Goal: Task Accomplishment & Management: Use online tool/utility

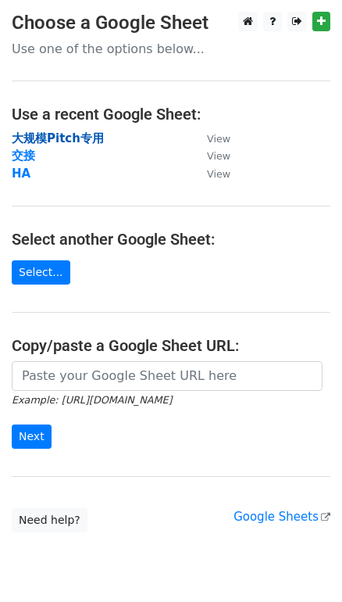
click at [70, 133] on strong "大规模Pitch专用" at bounding box center [58, 138] width 92 height 14
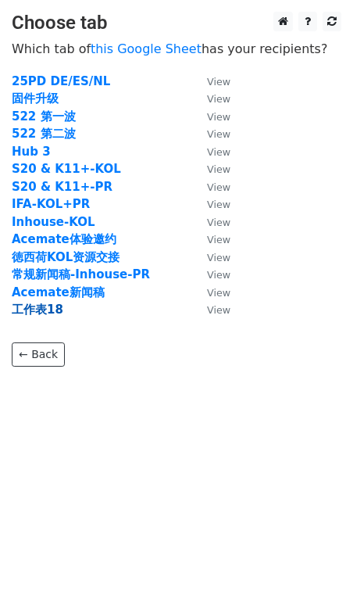
click at [48, 308] on strong "工作表18" at bounding box center [38, 309] width 52 height 14
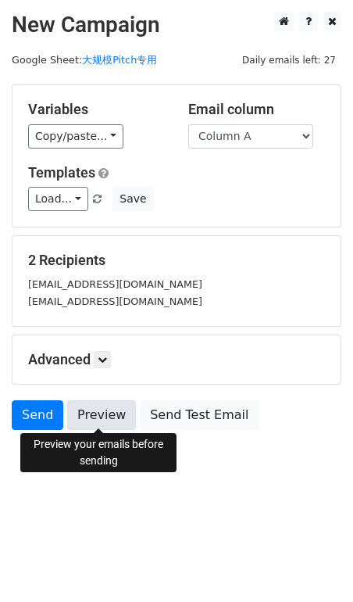
click at [80, 406] on link "Preview" at bounding box center [101, 415] width 69 height 30
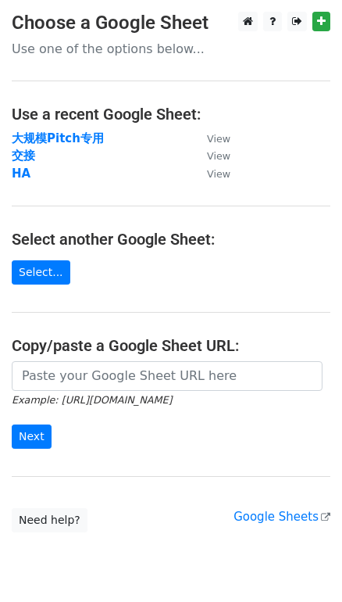
scroll to position [55, 0]
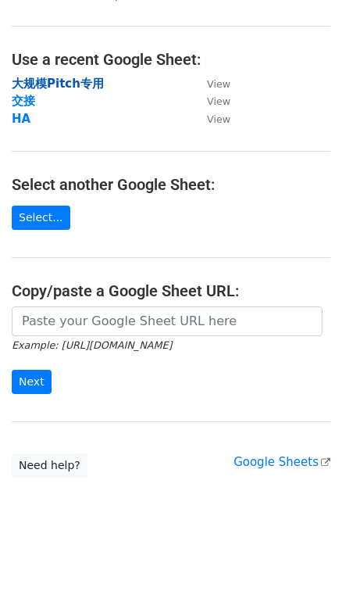
click at [58, 77] on strong "大规模Pitch专用" at bounding box center [58, 84] width 92 height 14
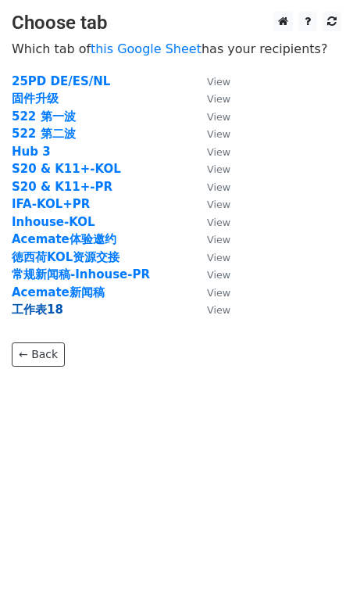
click at [42, 303] on strong "工作表18" at bounding box center [38, 309] width 52 height 14
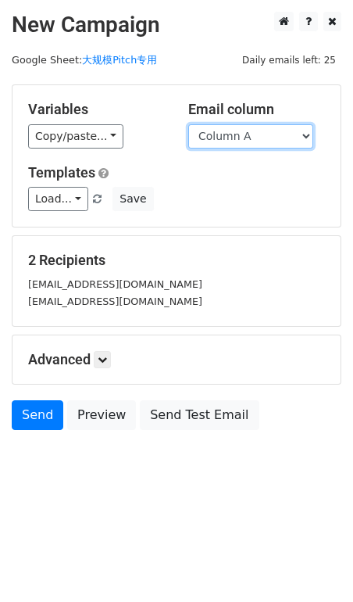
click at [264, 127] on select "Column A" at bounding box center [250, 136] width 125 height 24
click at [165, 111] on div "Variables Copy/paste... {{Column A}}" at bounding box center [96, 125] width 160 height 48
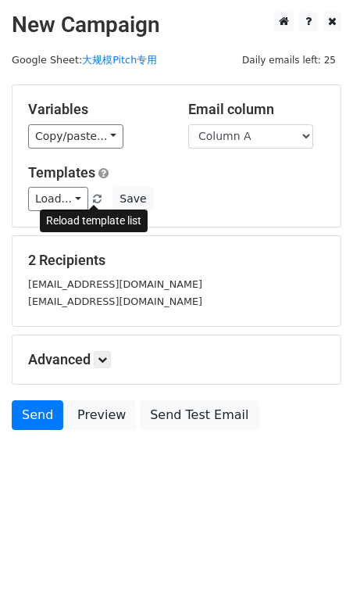
click at [96, 193] on link at bounding box center [97, 199] width 13 height 12
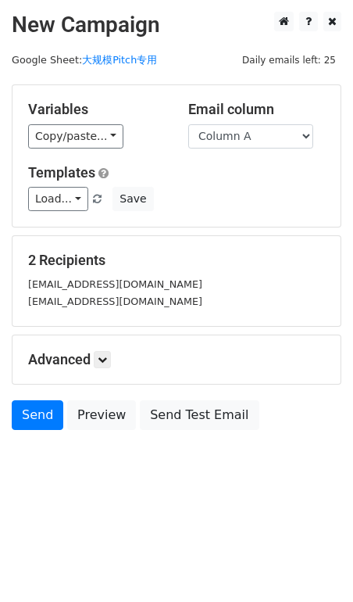
click at [229, 202] on div "Load... No templates saved Save" at bounding box center [176, 199] width 320 height 24
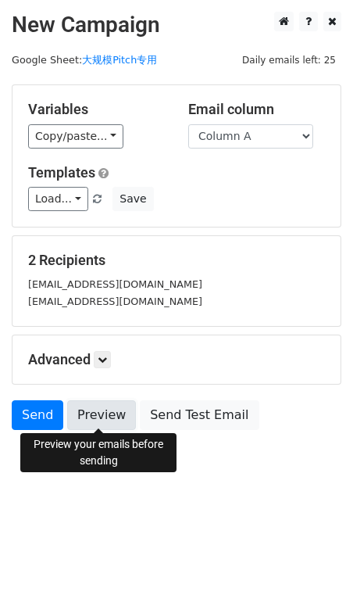
click at [117, 406] on link "Preview" at bounding box center [101, 415] width 69 height 30
click at [116, 406] on link "Preview" at bounding box center [101, 415] width 69 height 30
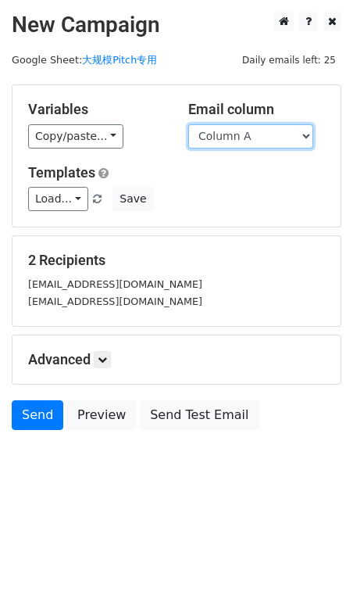
click at [242, 133] on select "Column A" at bounding box center [250, 136] width 125 height 24
click at [188, 124] on select "Column A" at bounding box center [250, 136] width 125 height 24
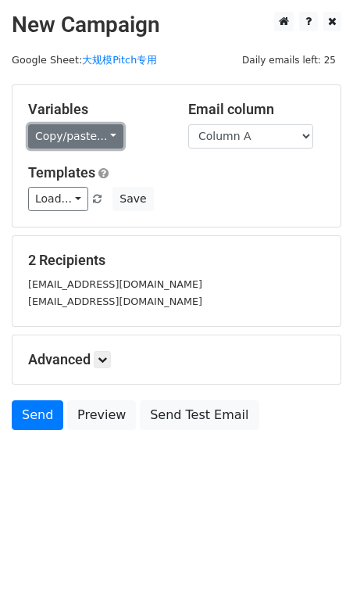
click at [101, 139] on link "Copy/paste..." at bounding box center [75, 136] width 95 height 24
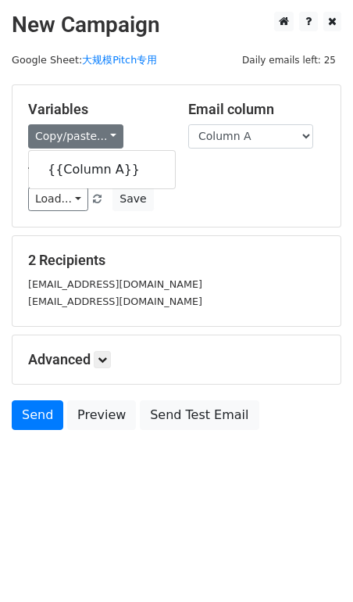
click at [220, 173] on h5 "Templates" at bounding box center [176, 172] width 297 height 17
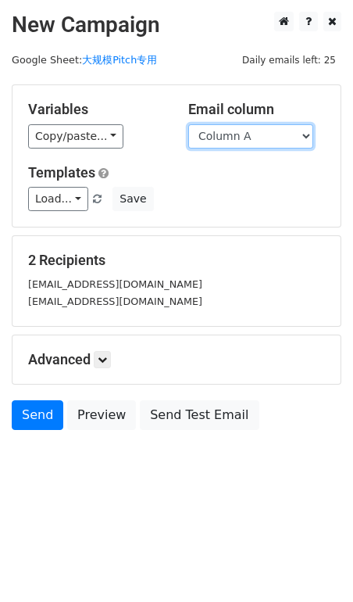
click at [232, 130] on select "Column A" at bounding box center [250, 136] width 125 height 24
click at [188, 124] on select "Column A" at bounding box center [250, 136] width 125 height 24
click at [259, 128] on select "Column A" at bounding box center [250, 136] width 125 height 24
click at [188, 124] on select "Column A" at bounding box center [250, 136] width 125 height 24
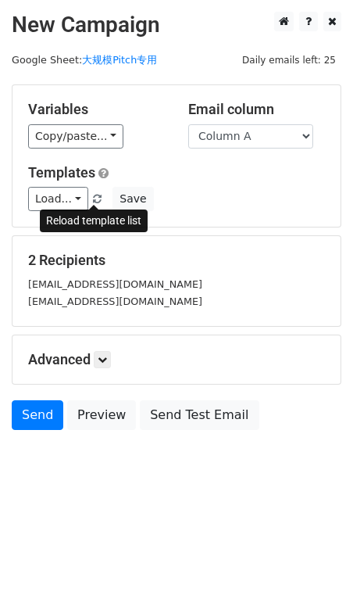
click at [95, 198] on span at bounding box center [97, 200] width 9 height 10
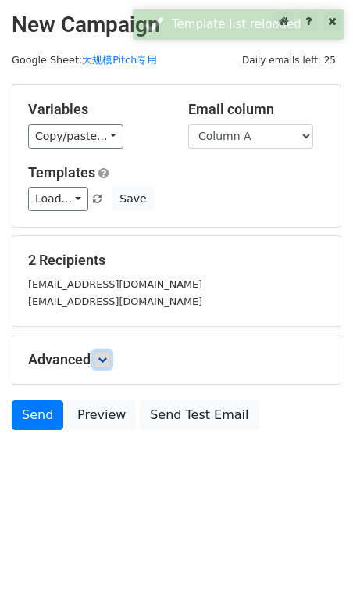
click at [100, 351] on link at bounding box center [102, 359] width 17 height 17
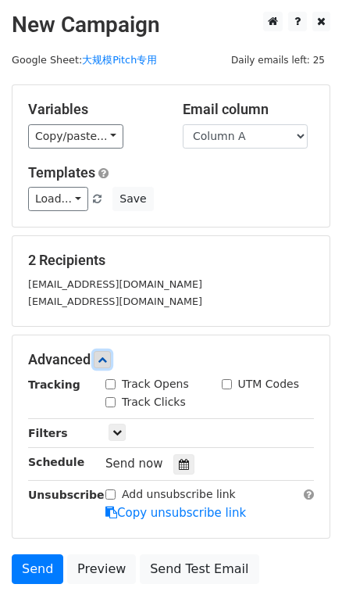
click at [100, 351] on link at bounding box center [102, 359] width 17 height 17
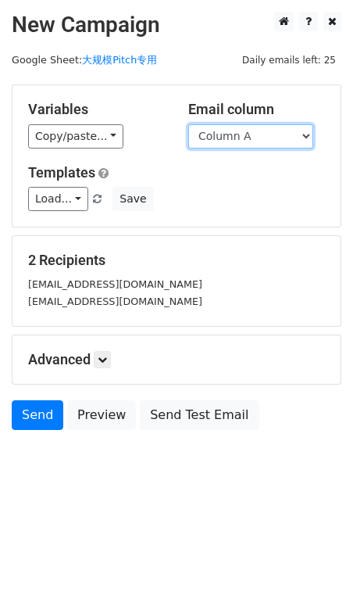
click at [209, 135] on select "Column A" at bounding box center [250, 136] width 125 height 24
click at [205, 181] on div "Templates Load... No templates saved Save" at bounding box center [176, 188] width 320 height 48
click at [94, 292] on div "kai@switch-bot.com" at bounding box center [176, 301] width 320 height 18
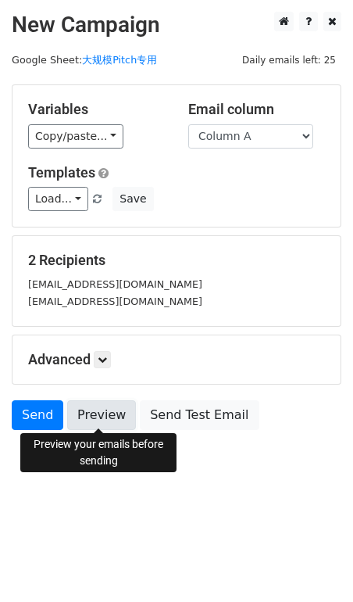
click at [94, 409] on link "Preview" at bounding box center [101, 415] width 69 height 30
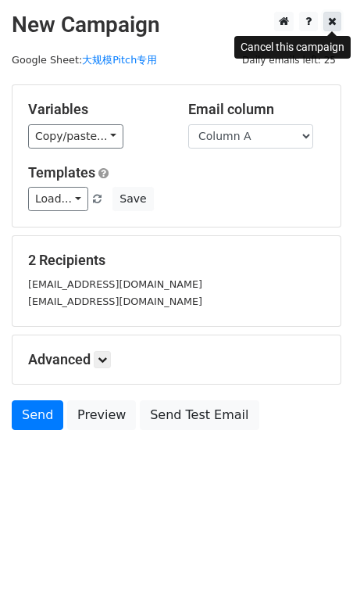
click at [332, 20] on icon at bounding box center [332, 21] width 9 height 11
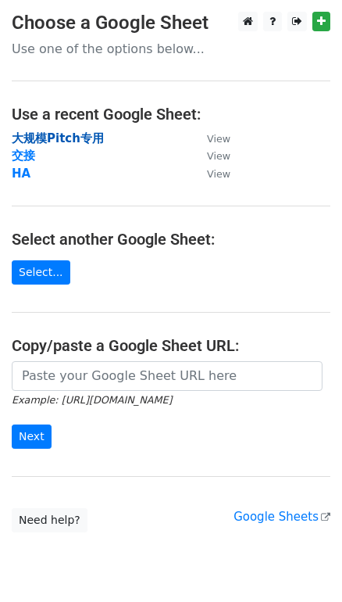
click at [70, 134] on strong "大规模Pitch专用" at bounding box center [58, 138] width 92 height 14
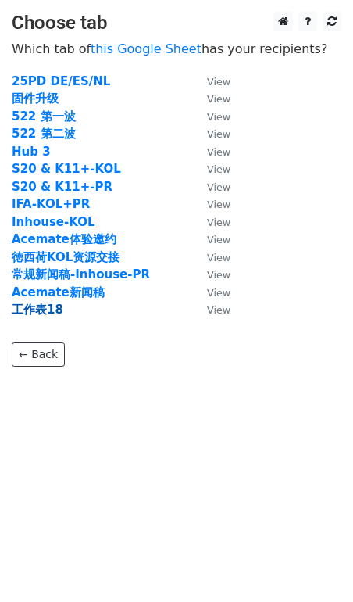
click at [36, 314] on strong "工作表18" at bounding box center [38, 309] width 52 height 14
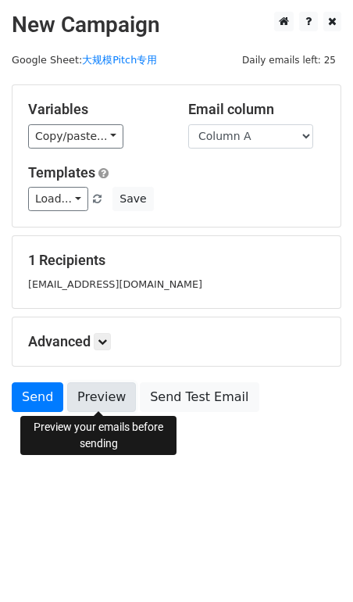
click at [98, 398] on link "Preview" at bounding box center [101, 397] width 69 height 30
click at [94, 386] on link "Preview" at bounding box center [101, 397] width 69 height 30
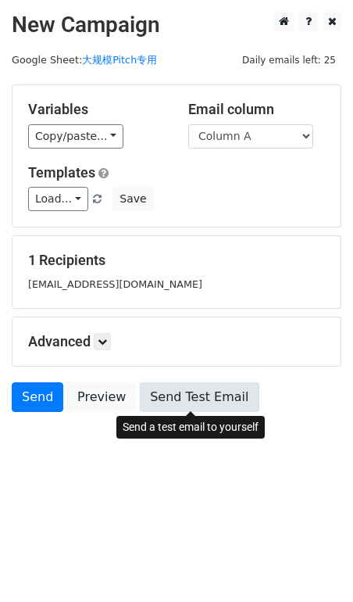
click at [201, 394] on link "Send Test Email" at bounding box center [199, 397] width 119 height 30
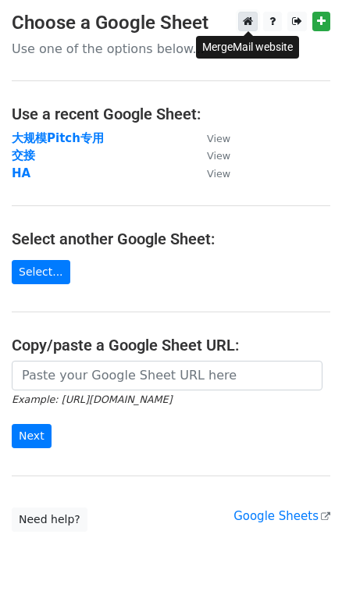
click at [251, 24] on icon at bounding box center [248, 21] width 10 height 11
